Goal: Task Accomplishment & Management: Manage account settings

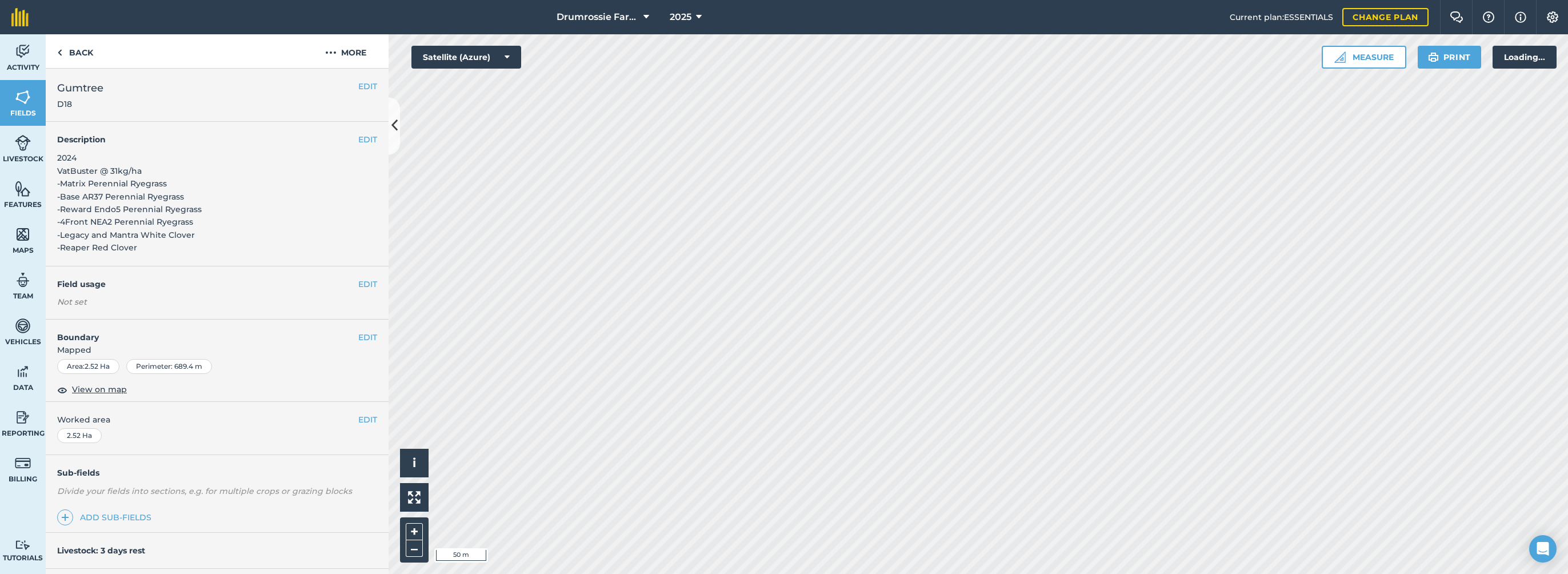
scroll to position [859, 0]
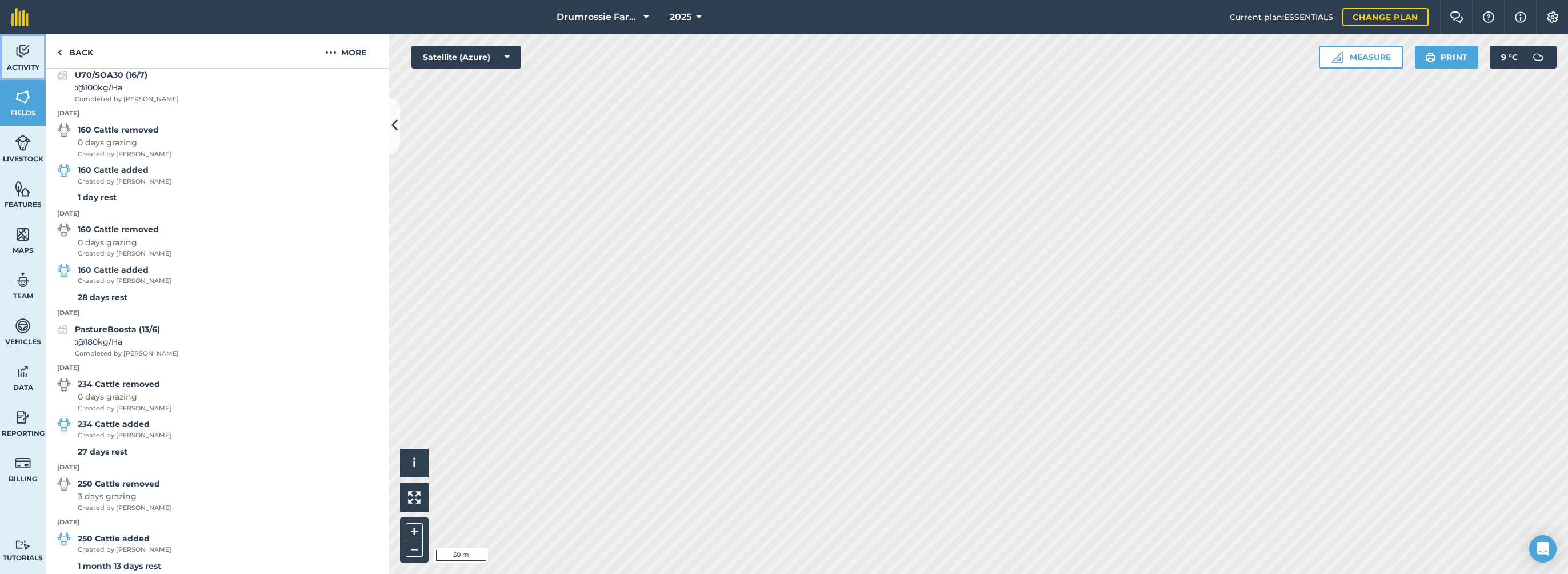
click at [19, 49] on img at bounding box center [23, 51] width 16 height 17
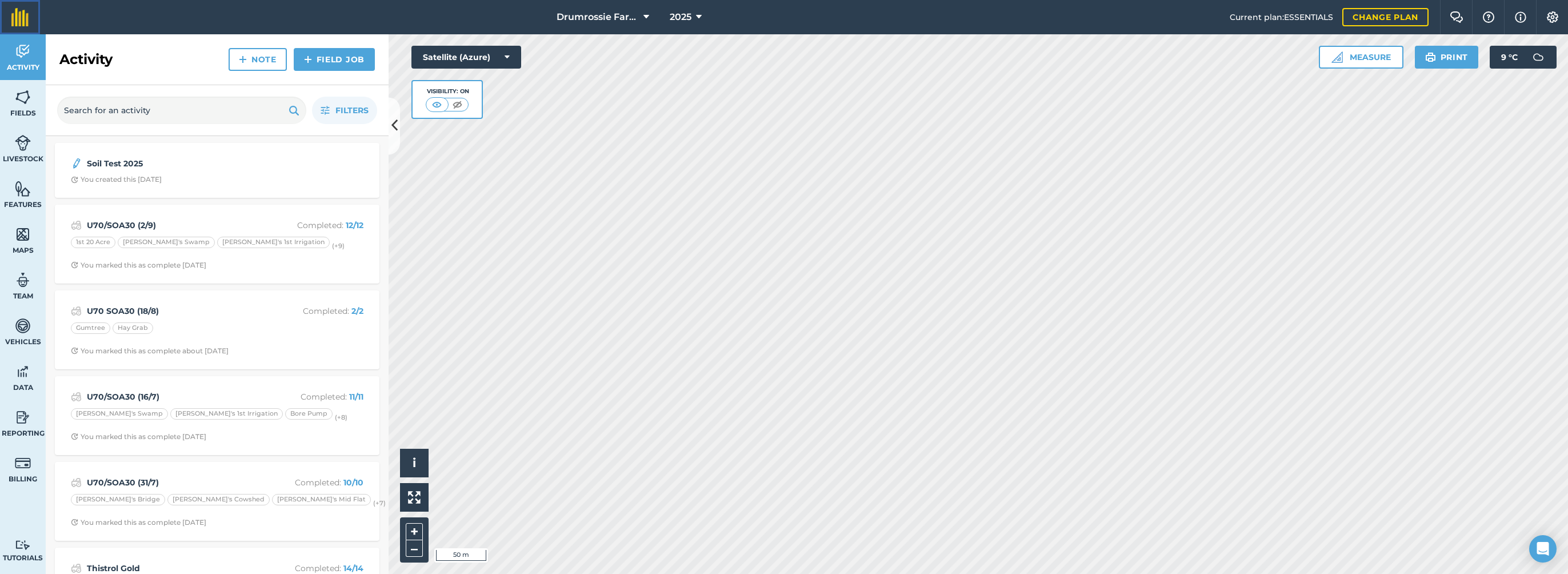
click at [21, 23] on img at bounding box center [20, 17] width 17 height 18
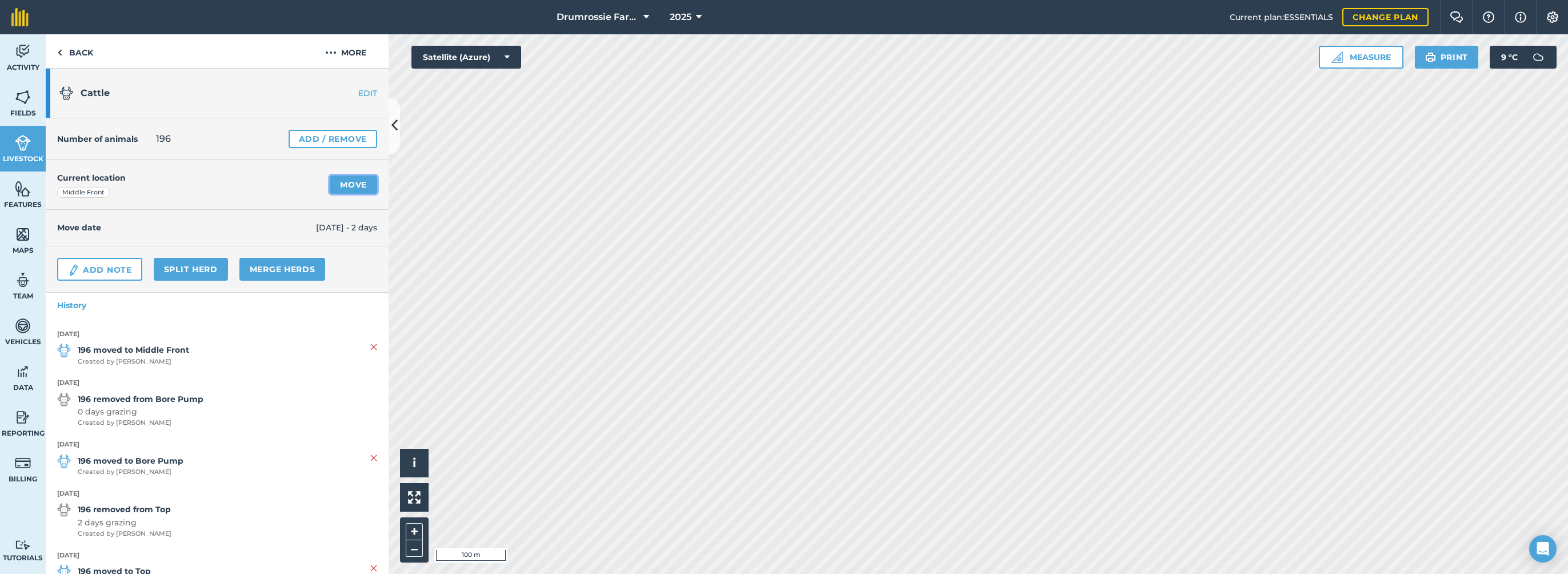
click at [337, 182] on link "Move" at bounding box center [354, 184] width 47 height 18
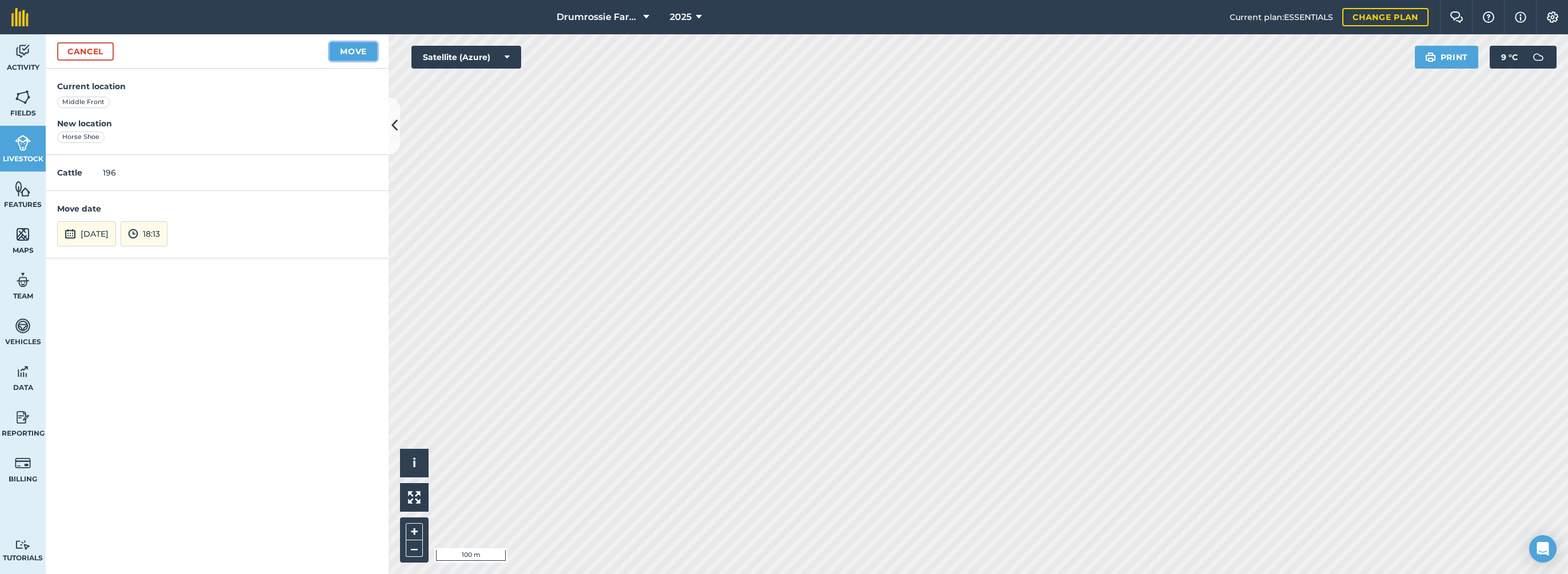
click at [343, 56] on button "Move" at bounding box center [354, 51] width 47 height 18
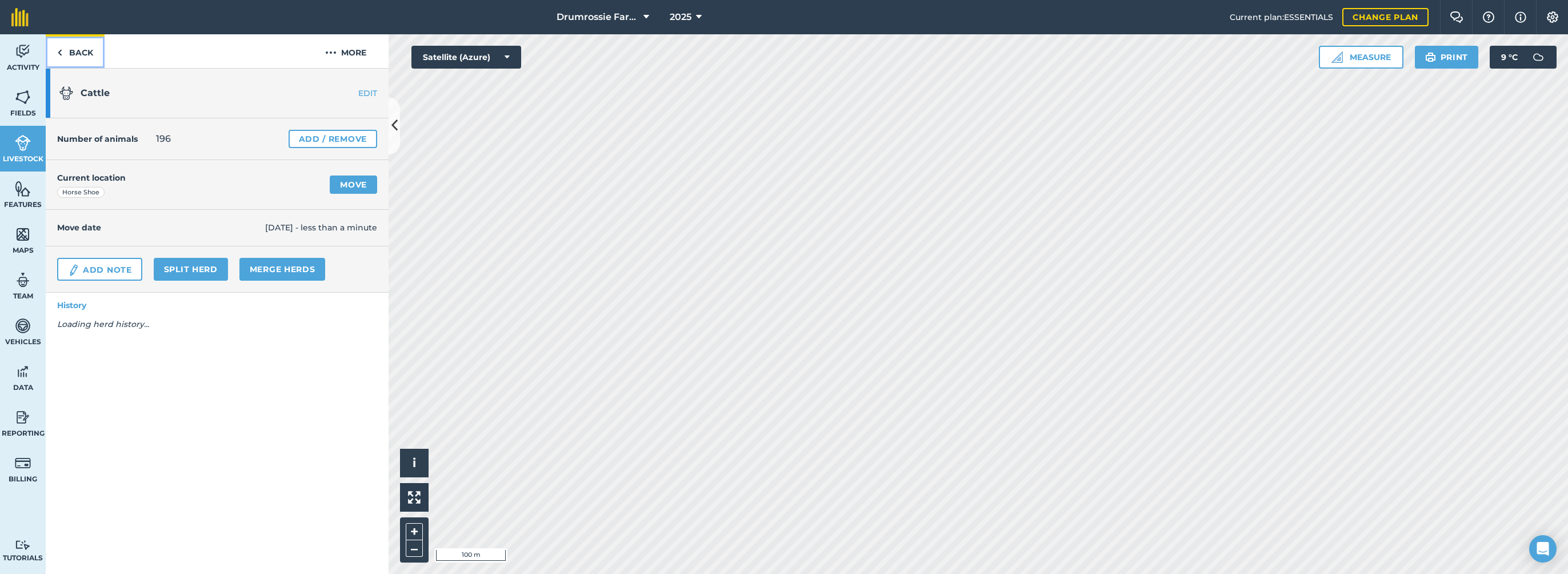
click at [74, 44] on link "Back" at bounding box center [75, 51] width 59 height 33
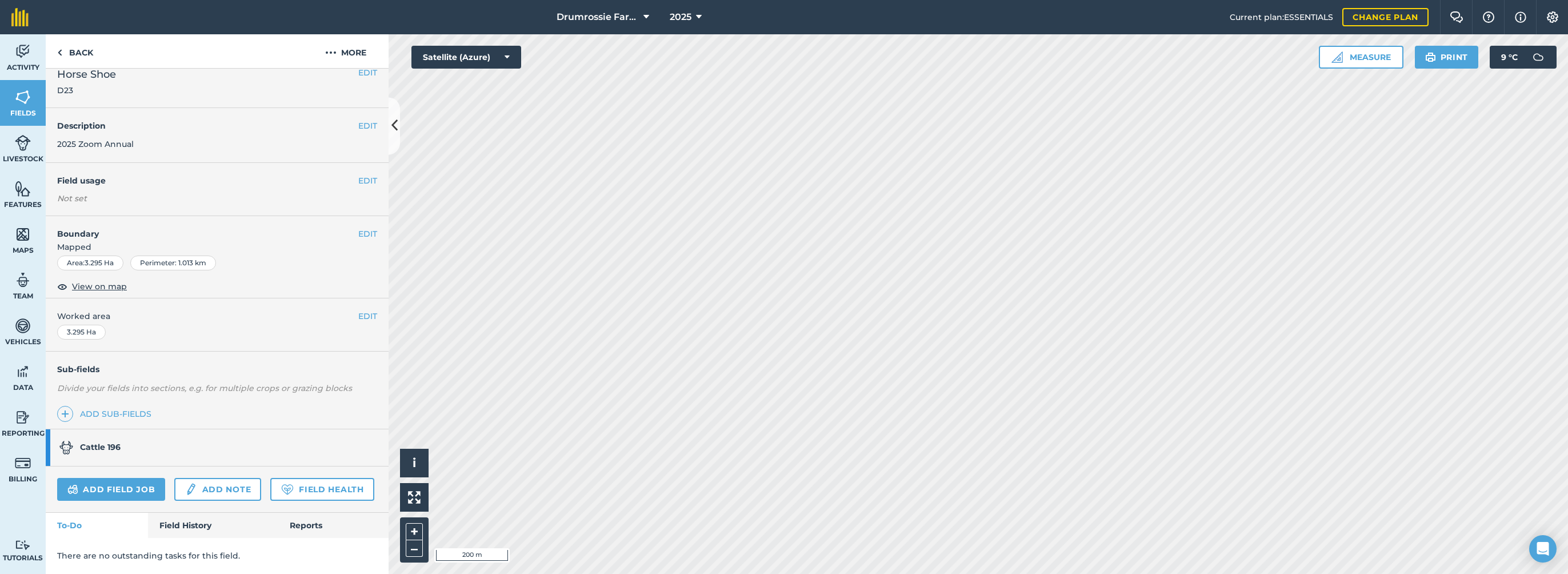
scroll to position [43, 0]
click at [172, 517] on link "Field History" at bounding box center [212, 525] width 130 height 25
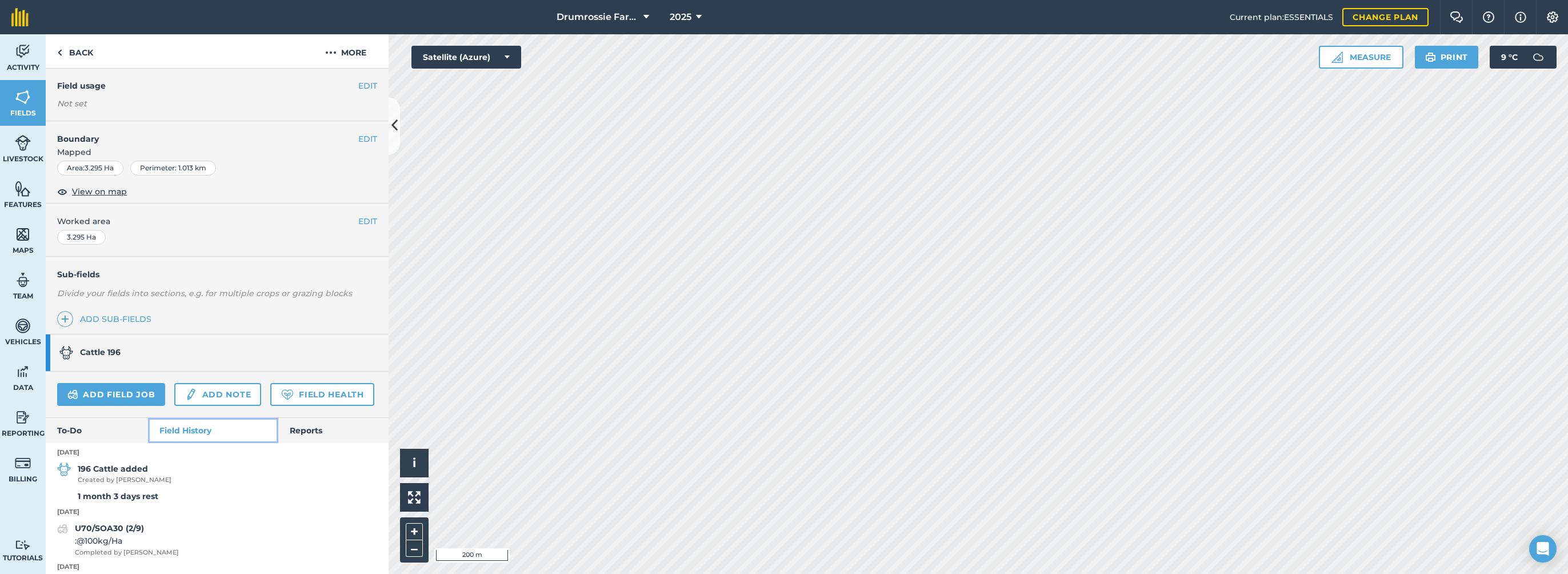
scroll to position [234, 0]
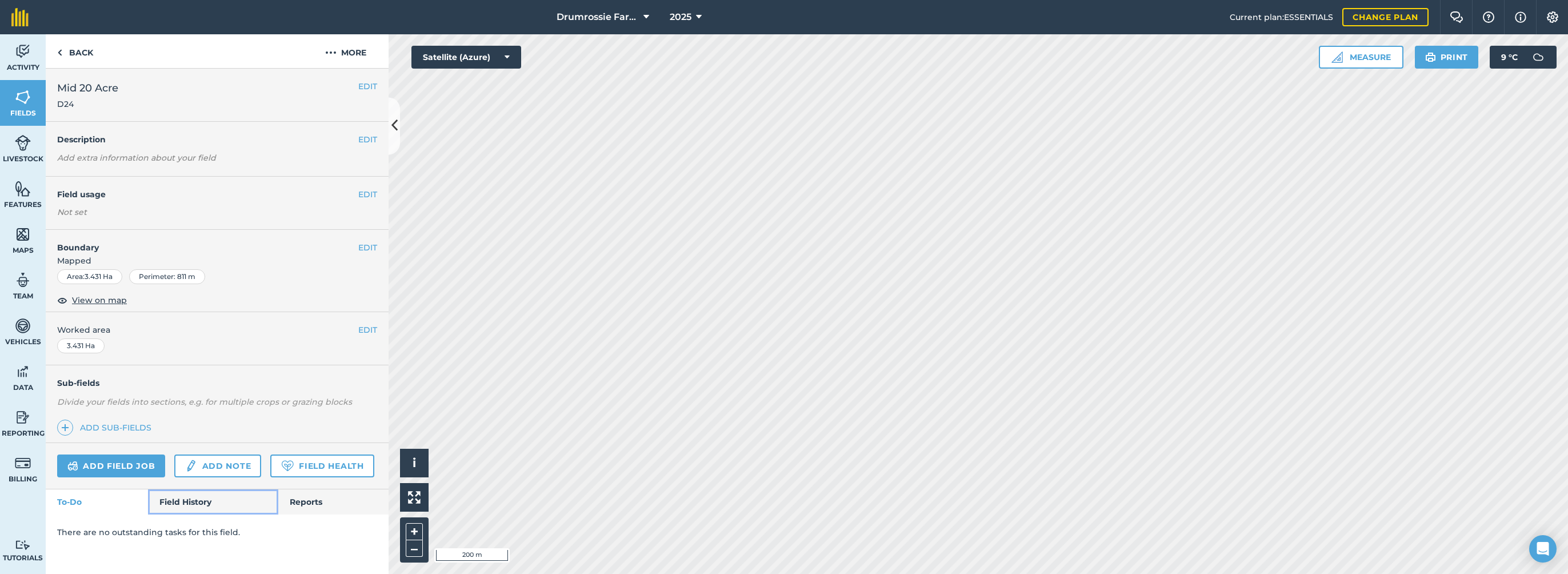
click at [175, 502] on link "Field History" at bounding box center [212, 502] width 130 height 25
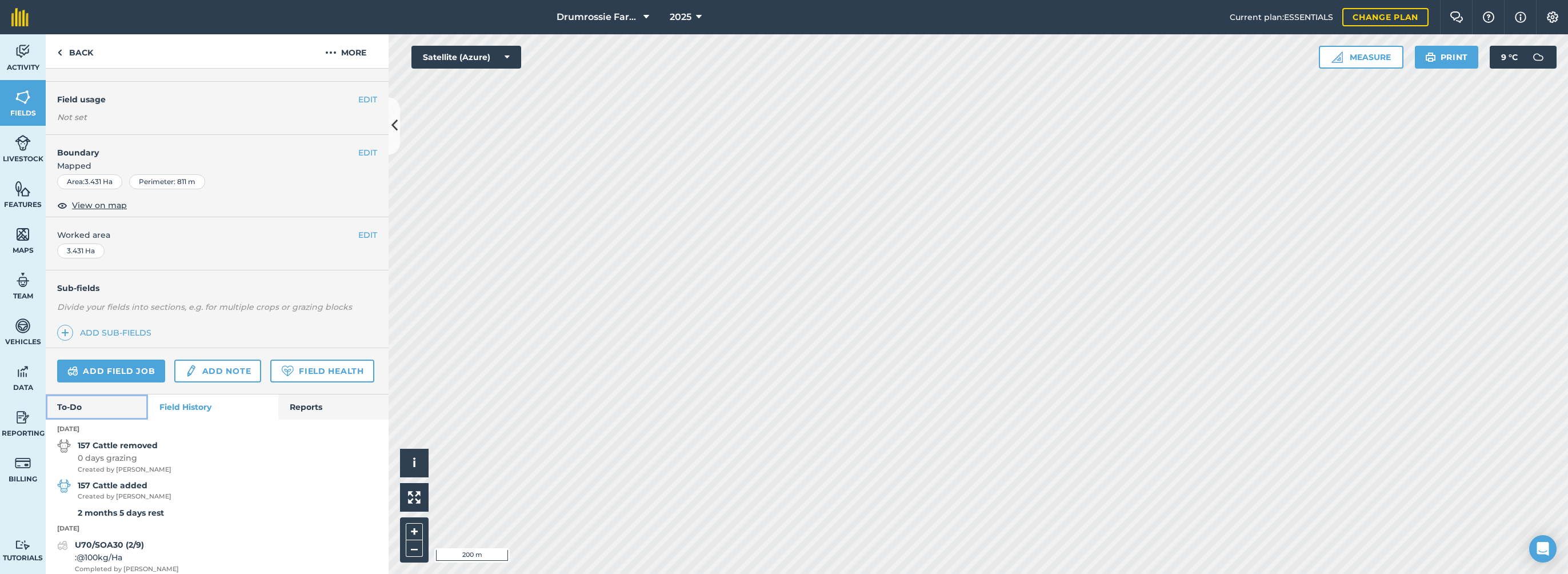
click at [101, 419] on link "To-Do" at bounding box center [97, 407] width 102 height 25
